Goal: Task Accomplishment & Management: Manage account settings

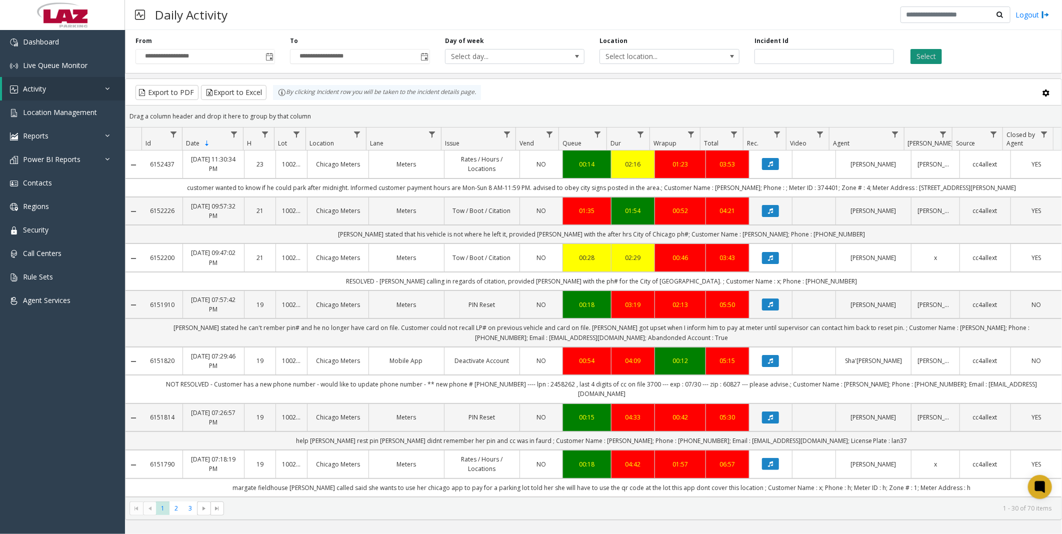
click at [927, 56] on button "Select" at bounding box center [927, 56] width 32 height 15
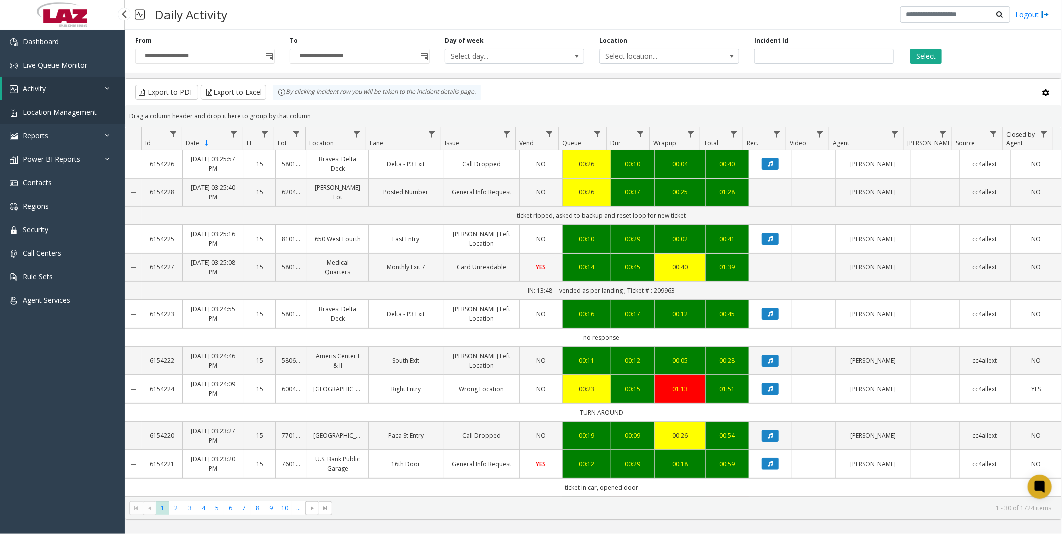
click at [56, 104] on link "Location Management" at bounding box center [62, 113] width 125 height 24
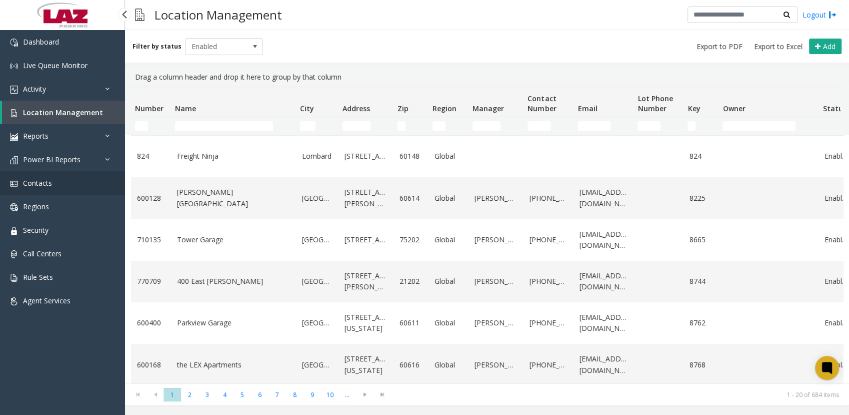
click at [43, 178] on span "Contacts" at bounding box center [37, 183] width 29 height 10
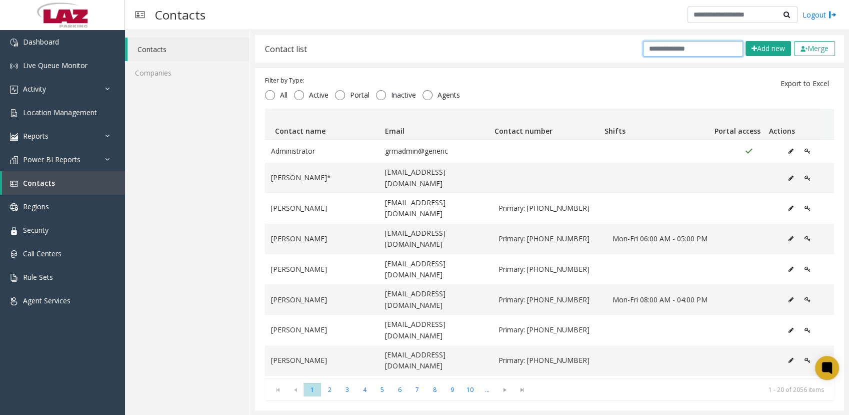
click at [682, 49] on input "text" at bounding box center [693, 49] width 100 height 16
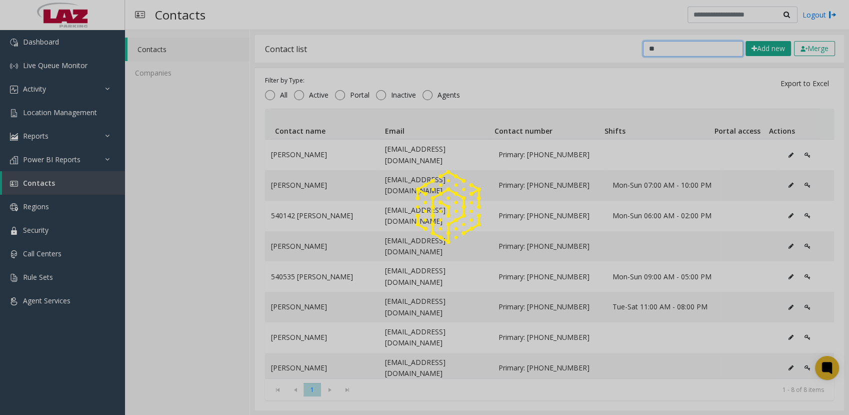
type input "*"
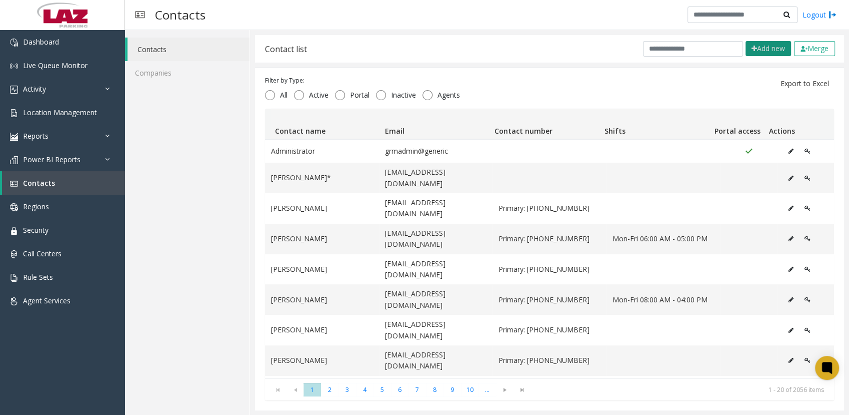
click at [746, 52] on button "Add new" at bounding box center [769, 48] width 46 height 15
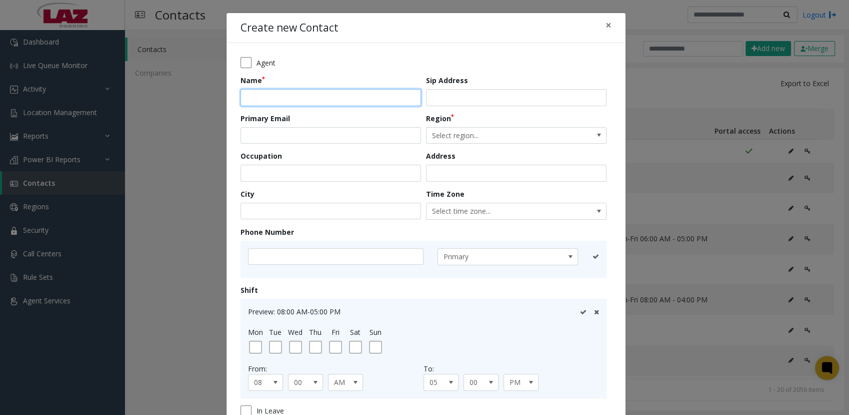
click at [381, 103] on input "text" at bounding box center [331, 97] width 181 height 17
type input "**********"
click at [358, 124] on div "Primary Email" at bounding box center [334, 128] width 186 height 31
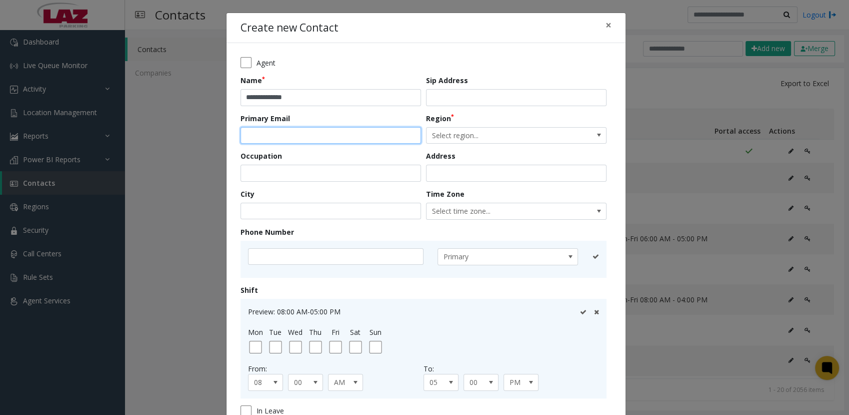
click at [302, 134] on input "email" at bounding box center [331, 135] width 181 height 17
type input "**********"
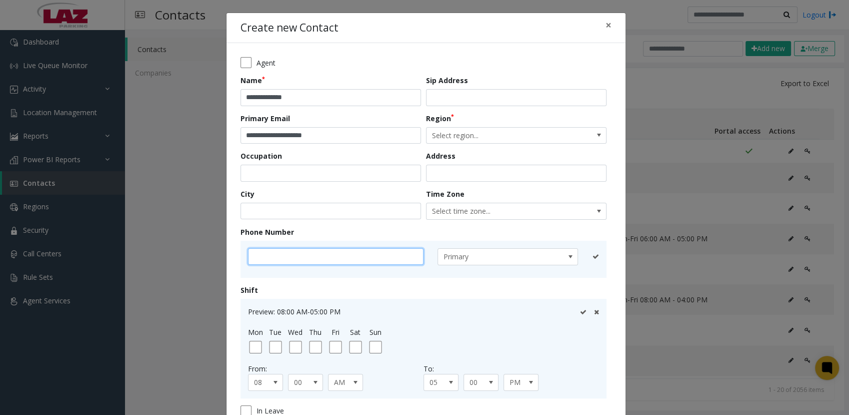
click at [275, 250] on input "text" at bounding box center [336, 256] width 176 height 17
paste input "**********"
type input "**********"
click at [580, 256] on icon at bounding box center [583, 256] width 7 height 7
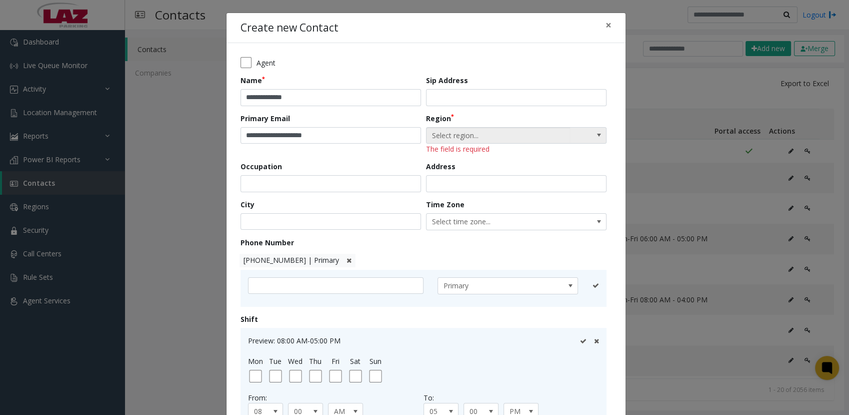
click at [495, 134] on span "Select region..." at bounding box center [499, 136] width 144 height 16
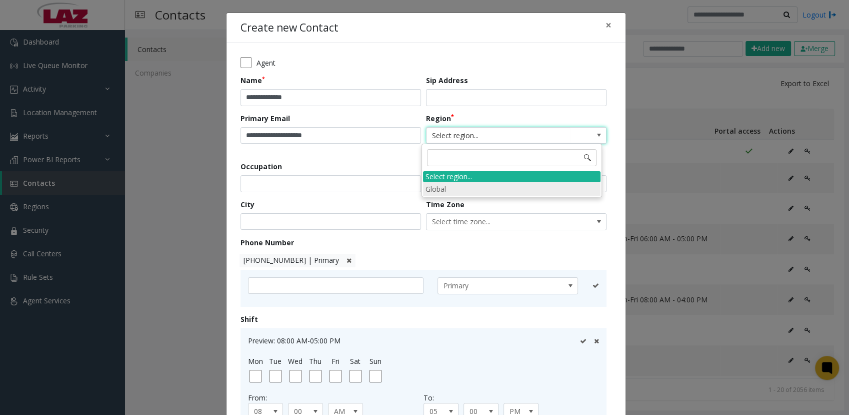
click at [459, 185] on li "Global" at bounding box center [512, 189] width 178 height 14
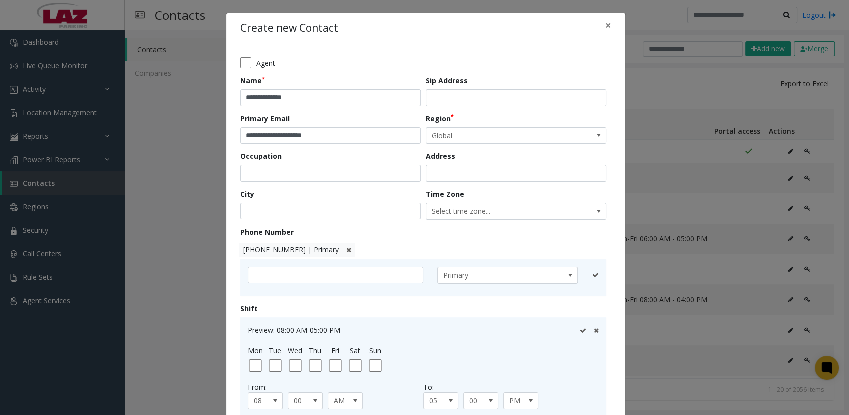
click at [540, 187] on form "**********" at bounding box center [426, 258] width 371 height 403
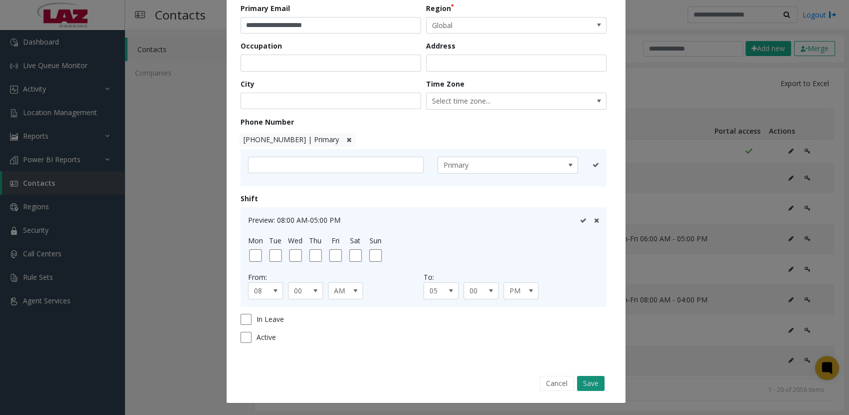
click at [590, 380] on button "Save" at bounding box center [591, 383] width 28 height 15
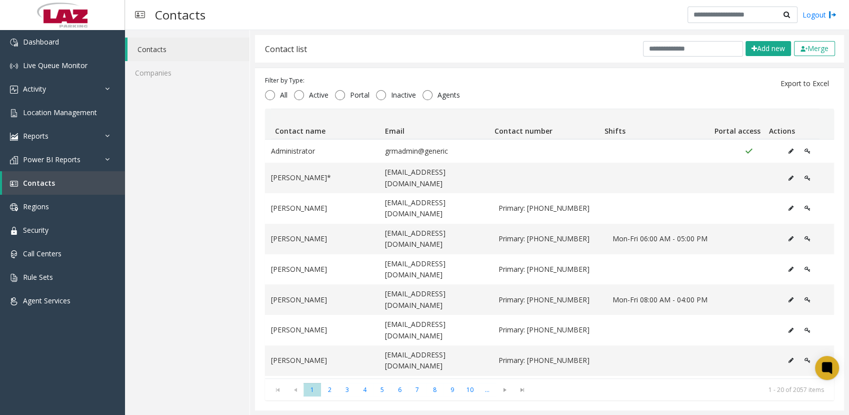
click at [521, 35] on div "Contact list Add new Merge" at bounding box center [549, 49] width 589 height 28
click at [42, 104] on link "Location Management" at bounding box center [62, 113] width 125 height 24
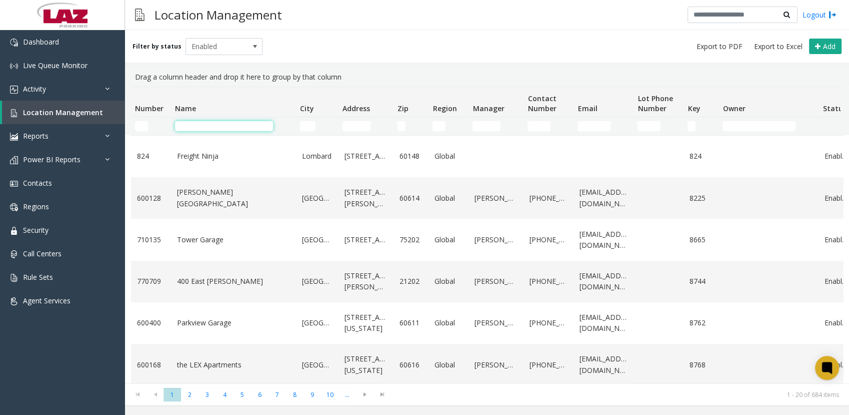
click at [261, 122] on input "Name Filter" at bounding box center [224, 126] width 98 height 10
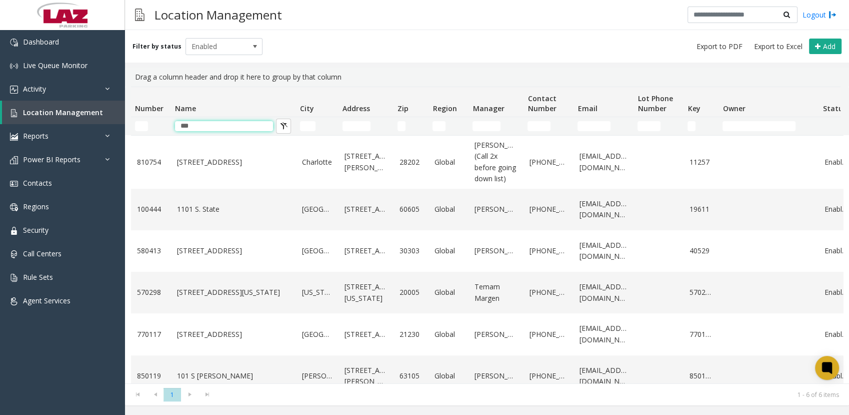
type input "***"
click at [292, 68] on div "Drag a column header and drop it here to group by that column" at bounding box center [487, 77] width 712 height 19
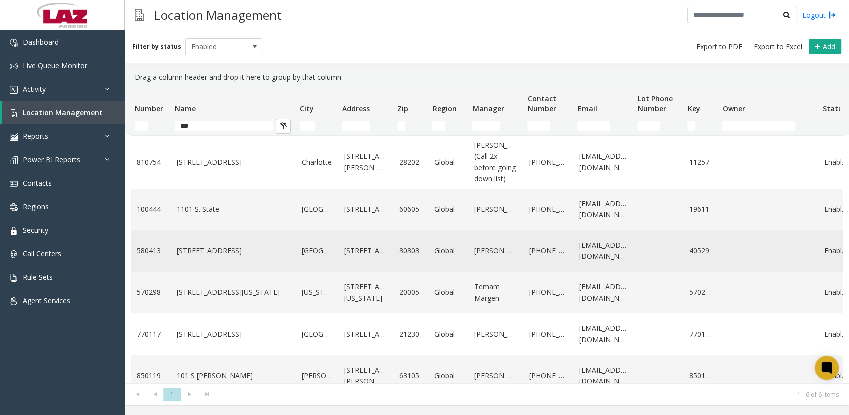
click at [204, 256] on link "[STREET_ADDRESS]" at bounding box center [233, 250] width 113 height 11
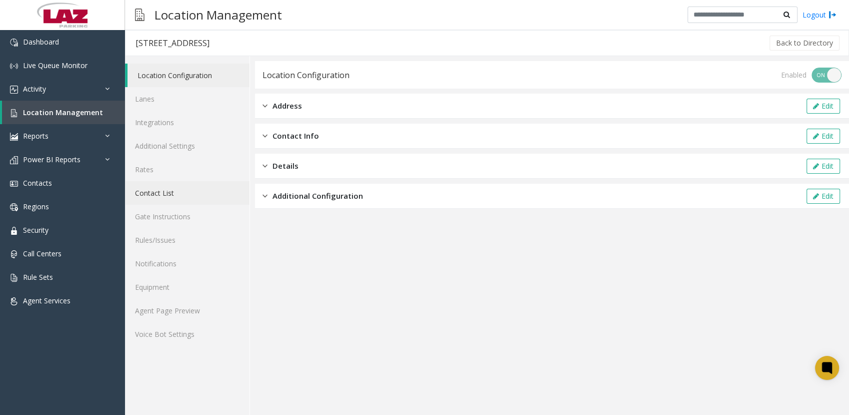
click at [179, 199] on link "Contact List" at bounding box center [187, 193] width 125 height 24
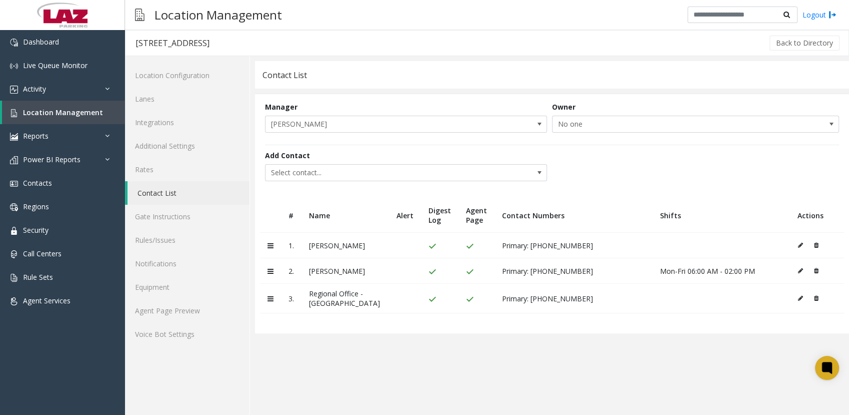
click at [818, 245] on td at bounding box center [817, 246] width 54 height 26
click at [815, 245] on icon at bounding box center [816, 245] width 5 height 6
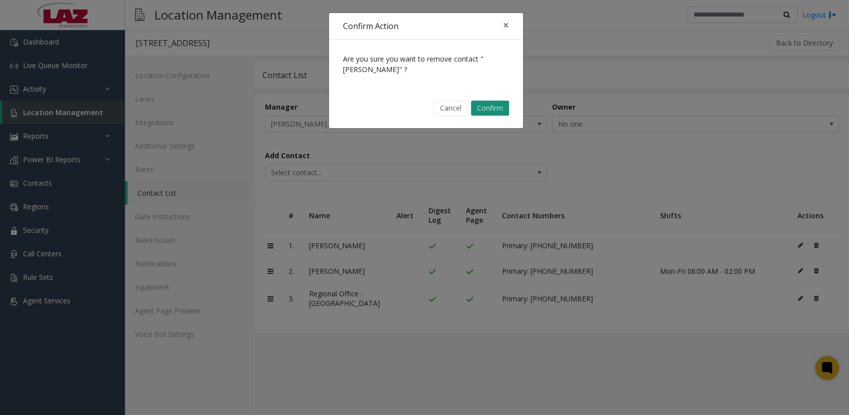
click at [488, 104] on button "Confirm" at bounding box center [490, 108] width 38 height 15
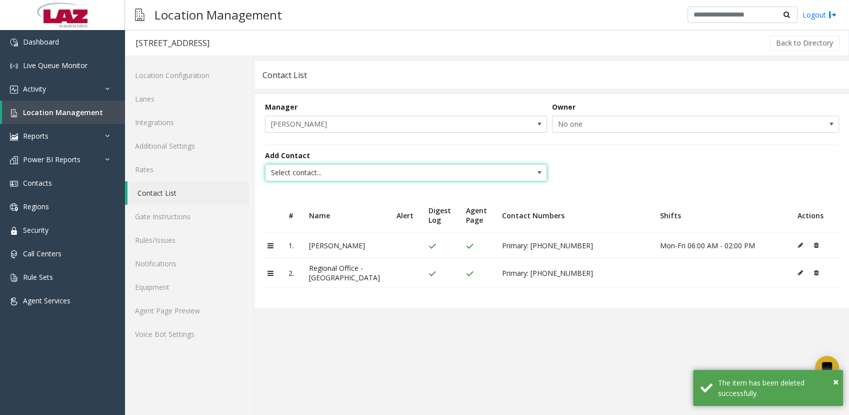
click at [340, 176] on span "Select contact..." at bounding box center [378, 173] width 225 height 16
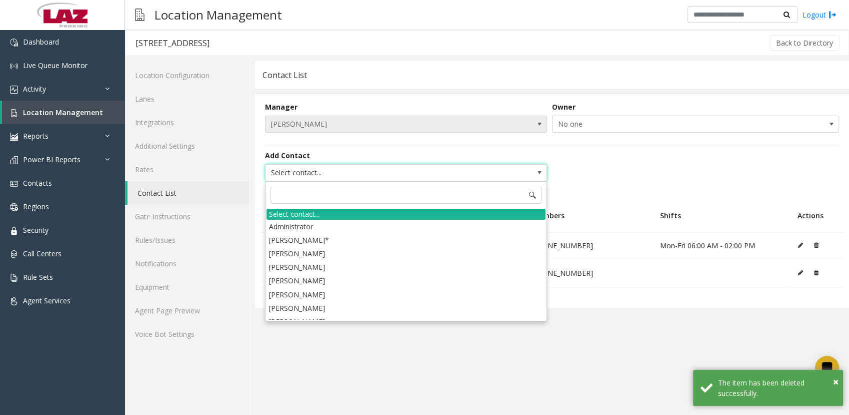
click at [360, 128] on span "[PERSON_NAME]" at bounding box center [378, 124] width 225 height 16
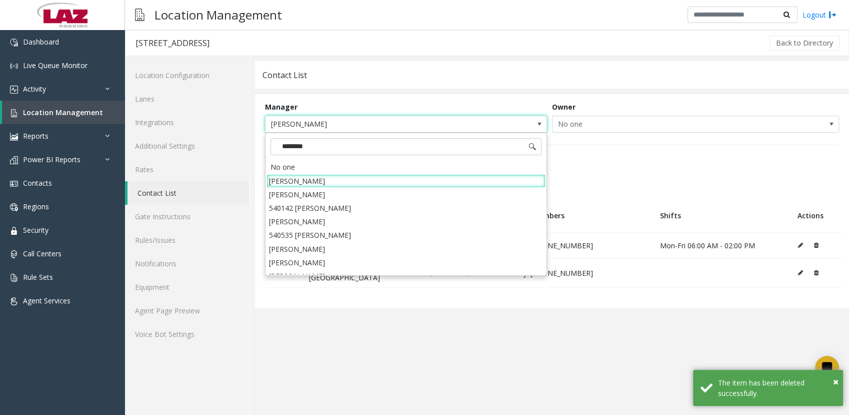
type input "*********"
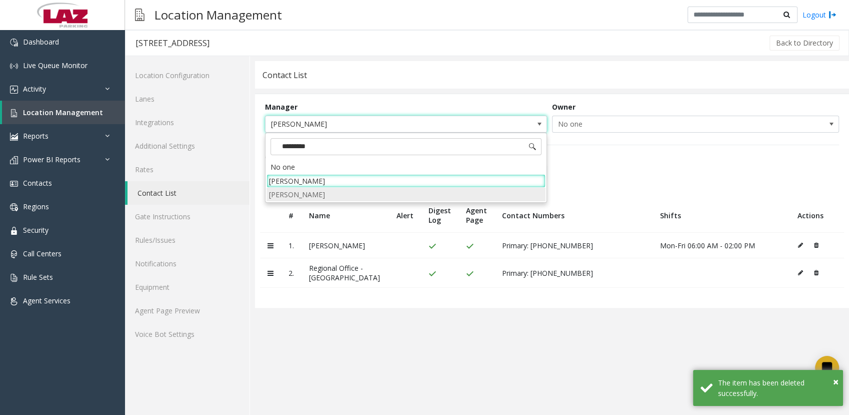
click at [323, 195] on li "[PERSON_NAME]" at bounding box center [406, 195] width 279 height 14
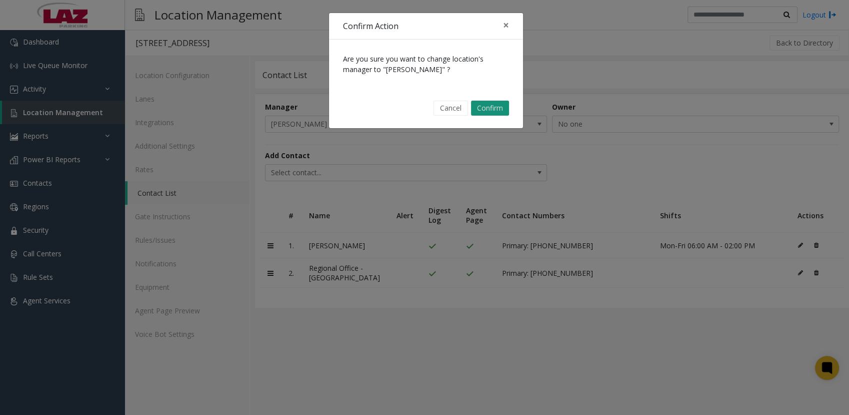
click at [486, 102] on button "Confirm" at bounding box center [490, 108] width 38 height 15
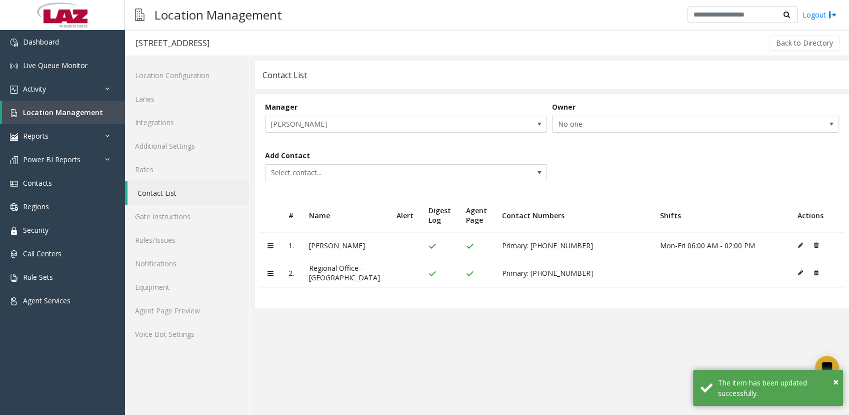
click at [353, 162] on div "Add Contact Select contact..." at bounding box center [408, 165] width 287 height 31
click at [353, 169] on span "Select contact..." at bounding box center [378, 173] width 225 height 16
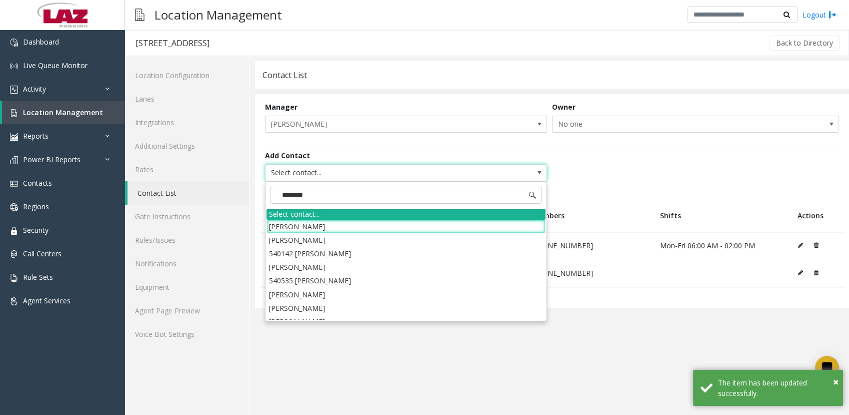
type input "*********"
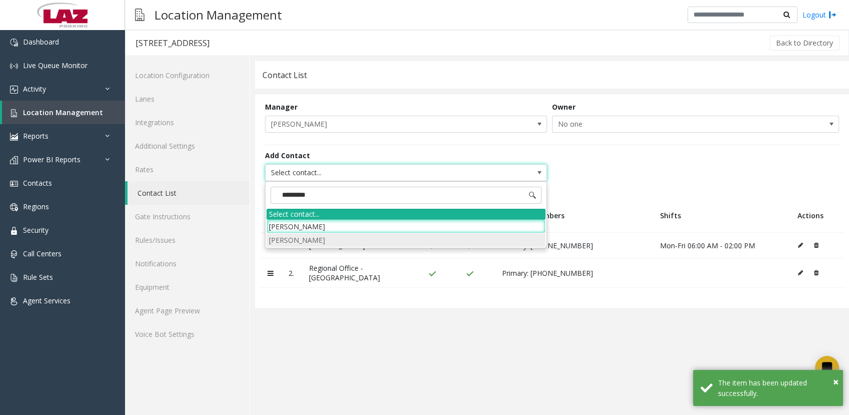
click at [329, 237] on li "[PERSON_NAME]" at bounding box center [406, 240] width 279 height 14
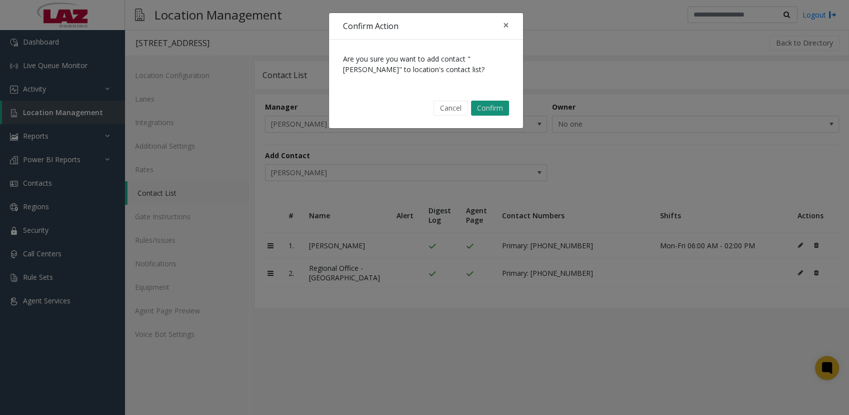
click at [476, 104] on button "Confirm" at bounding box center [490, 108] width 38 height 15
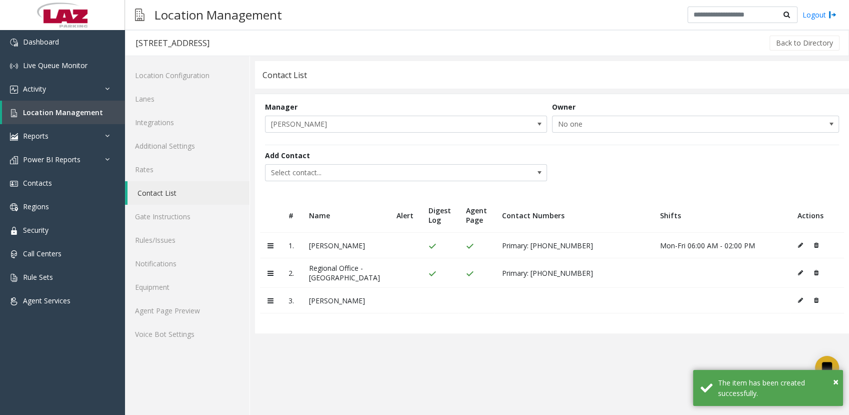
click at [802, 304] on button at bounding box center [803, 300] width 11 height 15
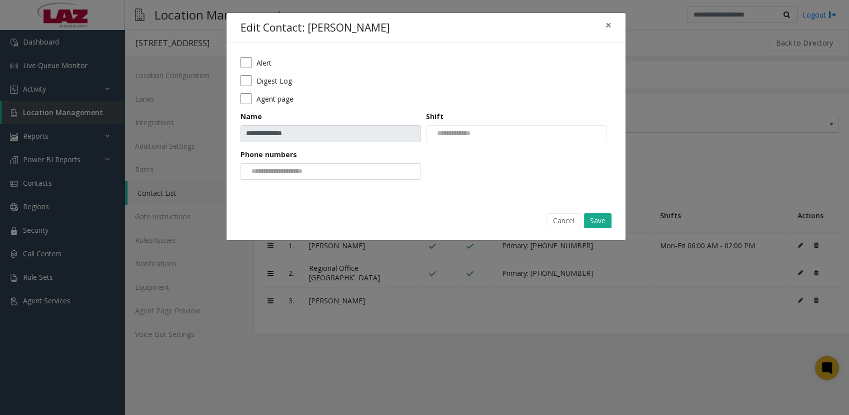
click at [275, 168] on input at bounding box center [279, 172] width 76 height 16
click at [294, 191] on li "[PHONE_NUMBER]" at bounding box center [331, 188] width 178 height 14
click at [605, 215] on button "Save" at bounding box center [598, 220] width 28 height 15
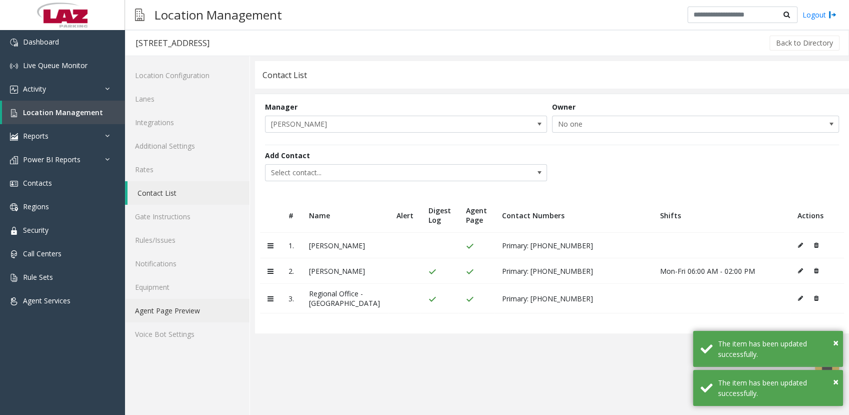
click at [172, 307] on link "Agent Page Preview" at bounding box center [187, 311] width 125 height 24
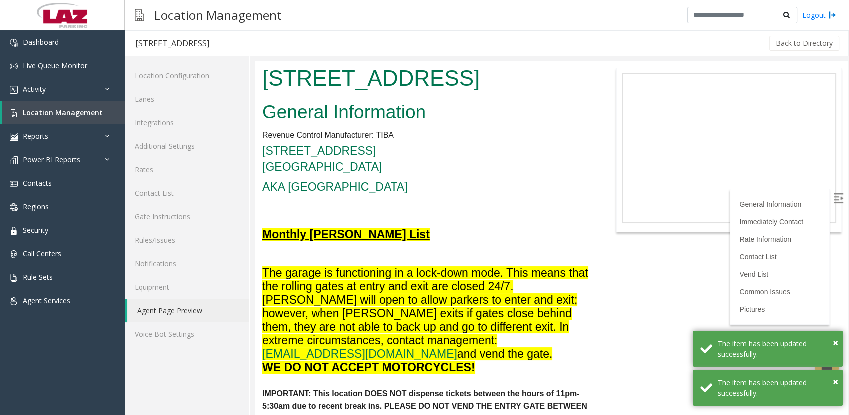
click at [472, 233] on h4 "Monthly [PERSON_NAME] List" at bounding box center [428, 234] width 331 height 16
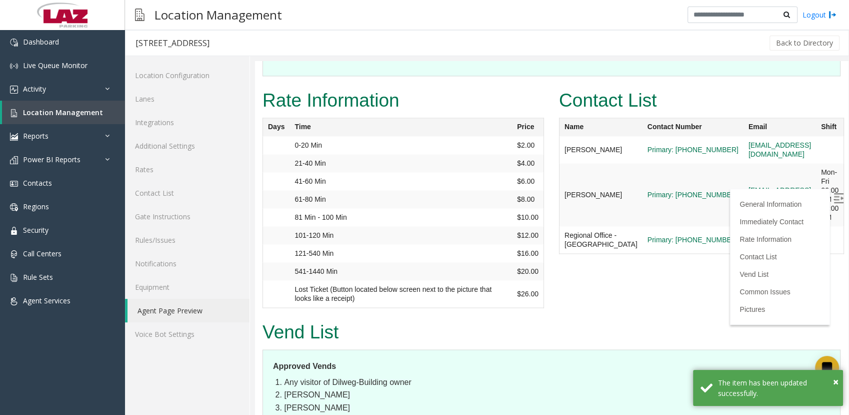
scroll to position [1600, 0]
